Goal: Task Accomplishment & Management: Manage account settings

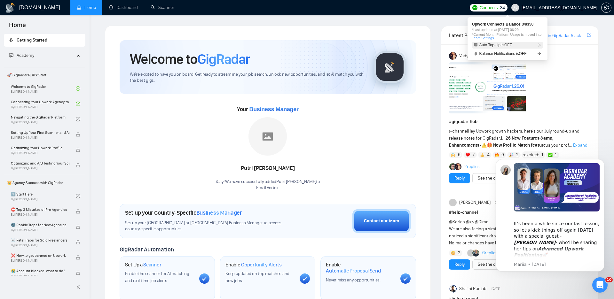
click at [518, 46] on link "Auto Top-Up is OFF" at bounding box center [507, 45] width 71 height 7
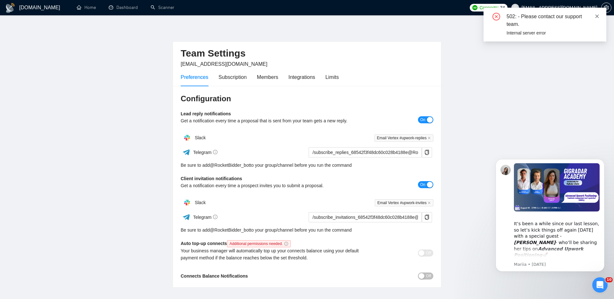
click at [597, 19] on link at bounding box center [597, 16] width 4 height 7
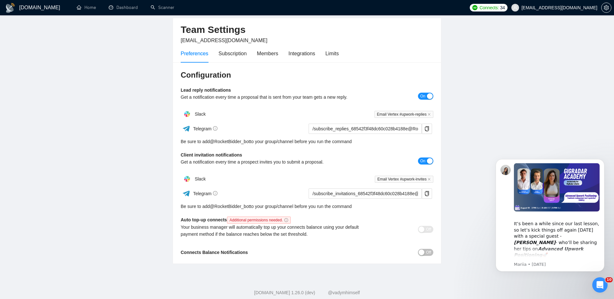
scroll to position [38, 0]
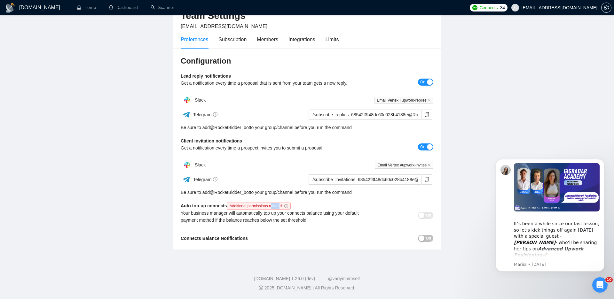
drag, startPoint x: 277, startPoint y: 207, endPoint x: 285, endPoint y: 206, distance: 8.3
click at [285, 206] on span "Additional permissions needed." at bounding box center [259, 206] width 64 height 7
